Goal: Find specific page/section: Find specific page/section

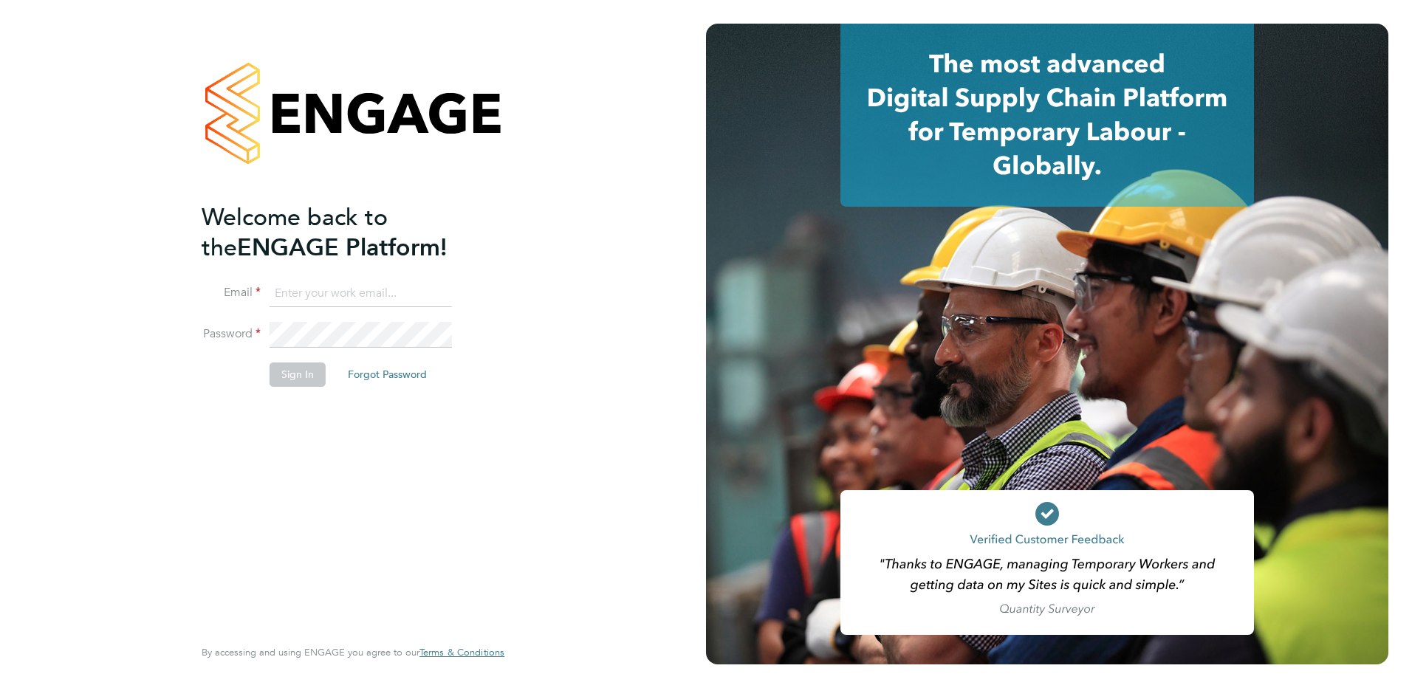
type input "[PERSON_NAME][EMAIL_ADDRESS][PERSON_NAME][DOMAIN_NAME]"
click at [275, 382] on button "Sign In" at bounding box center [298, 375] width 56 height 24
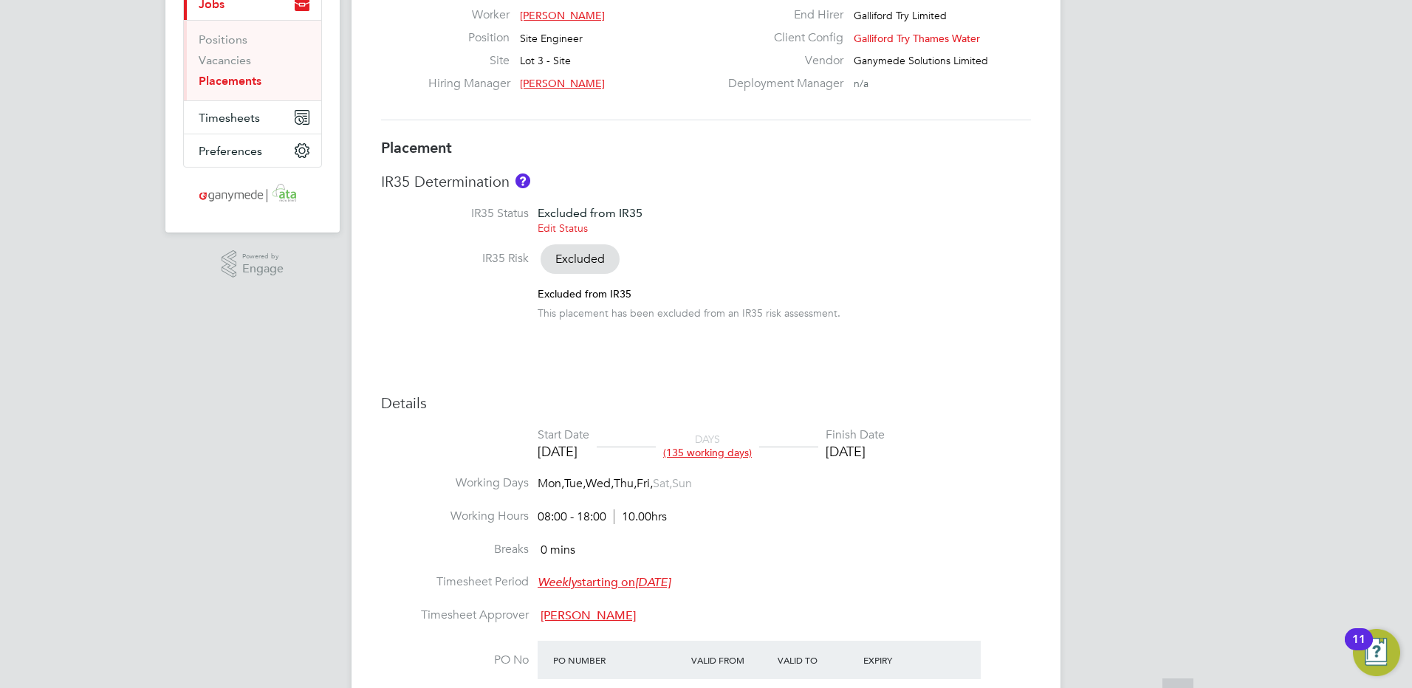
scroll to position [222, 0]
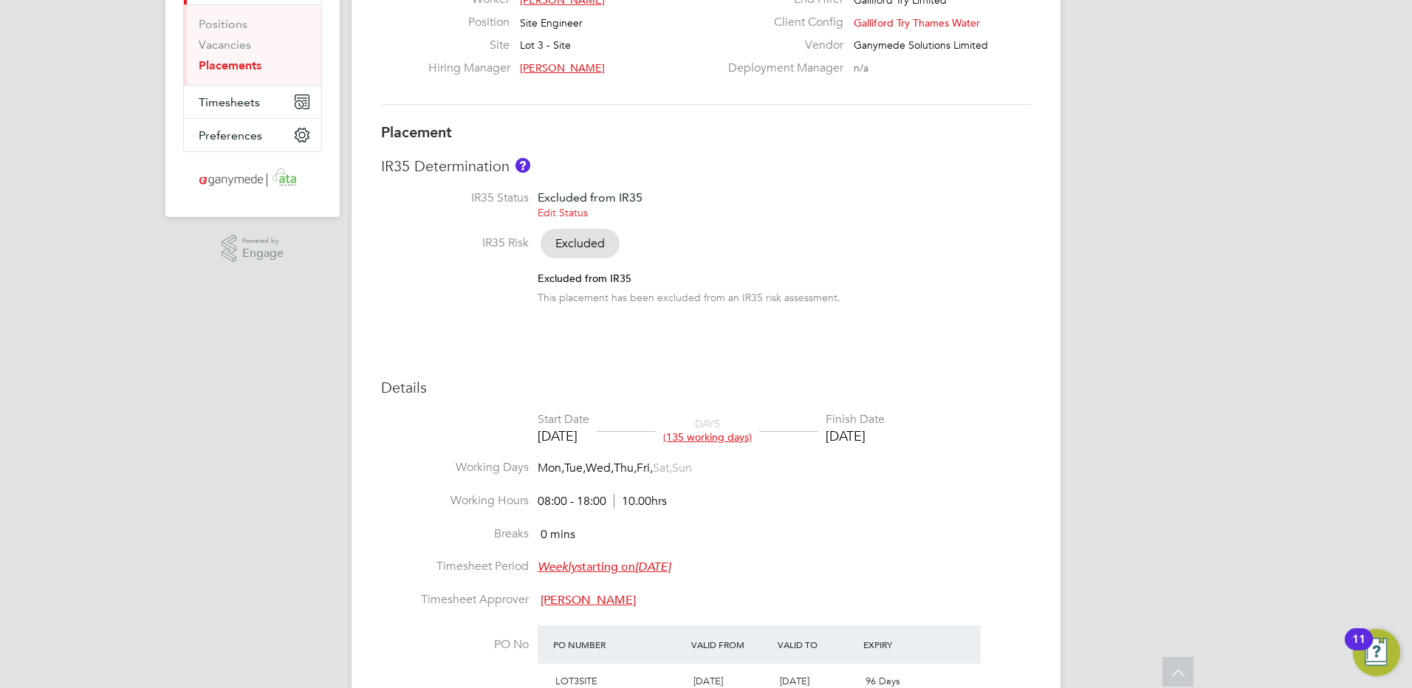
drag, startPoint x: 524, startPoint y: 303, endPoint x: 830, endPoint y: 301, distance: 306.6
click at [830, 301] on div "Excluded from IR35 This placement has been excluded from an IR35 risk assessmen…" at bounding box center [706, 288] width 650 height 33
drag, startPoint x: 592, startPoint y: 293, endPoint x: 859, endPoint y: 295, distance: 266.7
click at [859, 295] on div "Excluded from IR35 This placement has been excluded from an IR35 risk assessmen…" at bounding box center [706, 288] width 650 height 33
drag, startPoint x: 859, startPoint y: 295, endPoint x: 717, endPoint y: 333, distance: 147.7
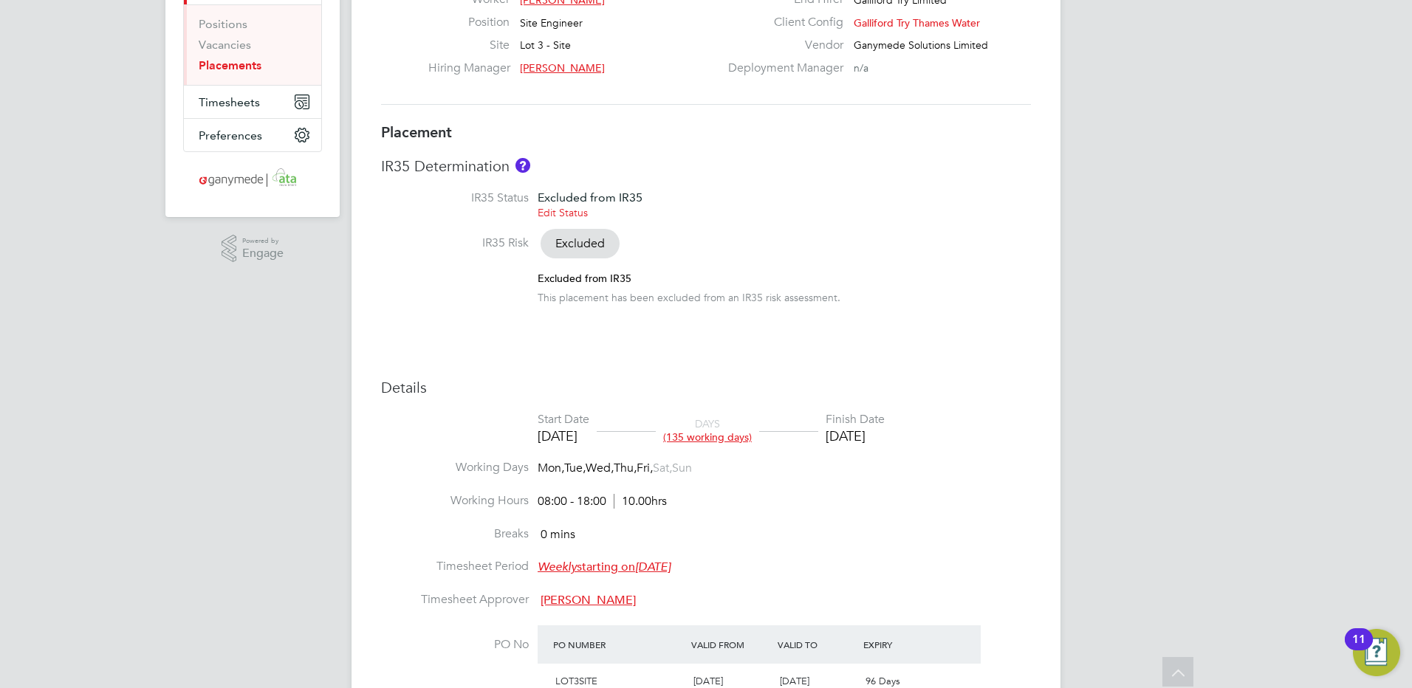
click at [717, 333] on div "Placement IR35 Determination IR35 Status Excluded from IR35 Edit Status IR35 Ri…" at bounding box center [706, 522] width 650 height 799
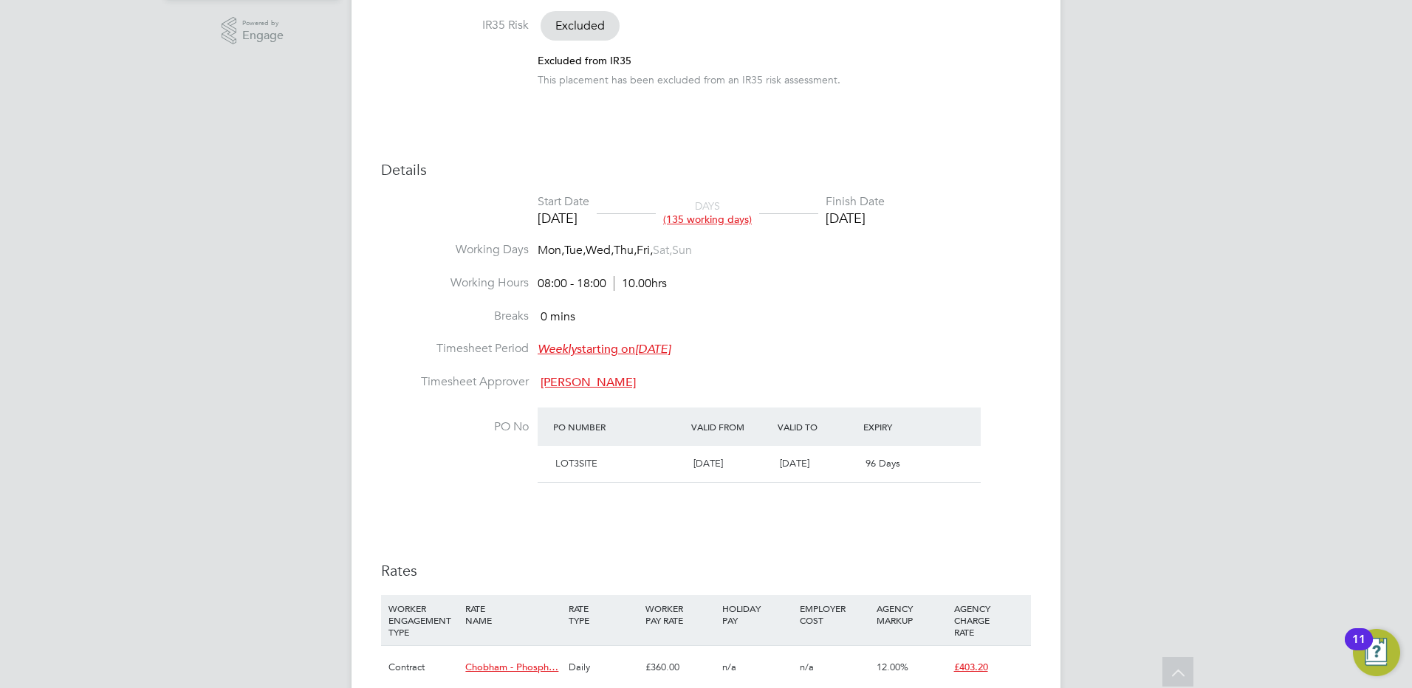
scroll to position [517, 0]
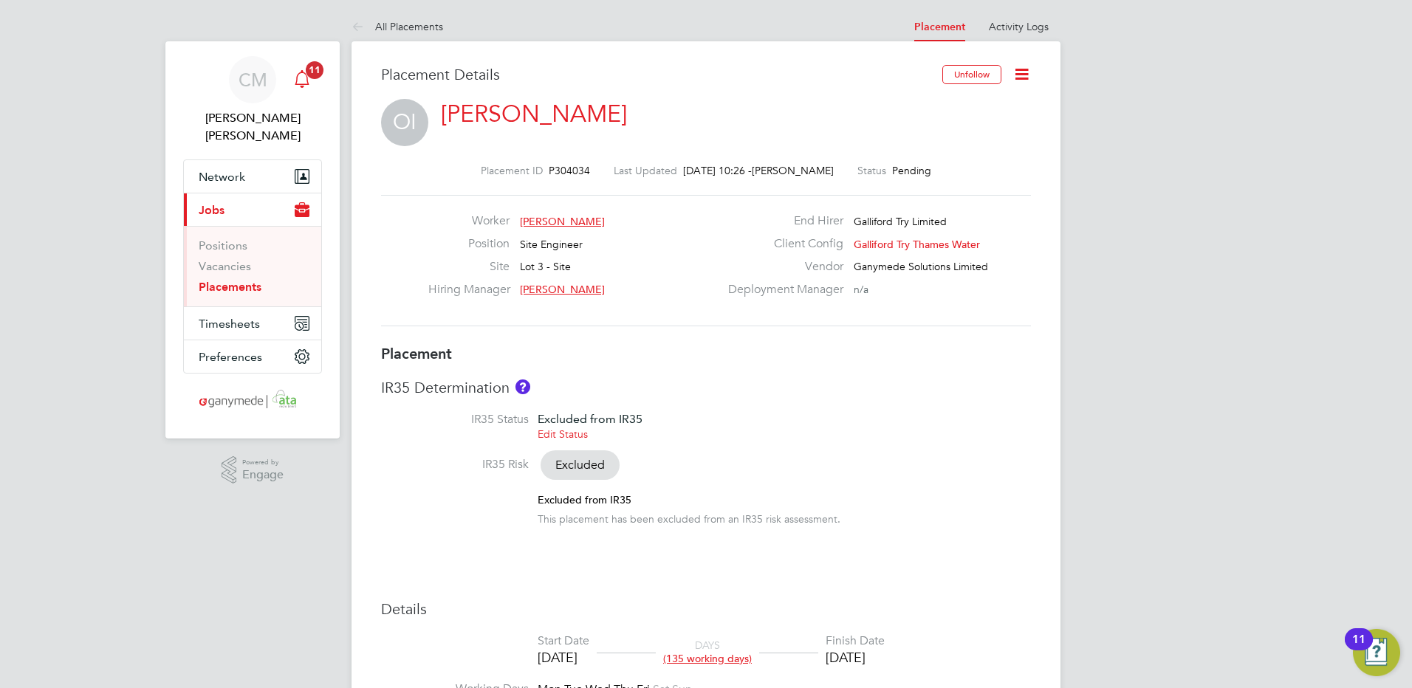
click at [312, 84] on div "Main navigation" at bounding box center [302, 80] width 30 height 30
